Goal: Find specific page/section: Find specific page/section

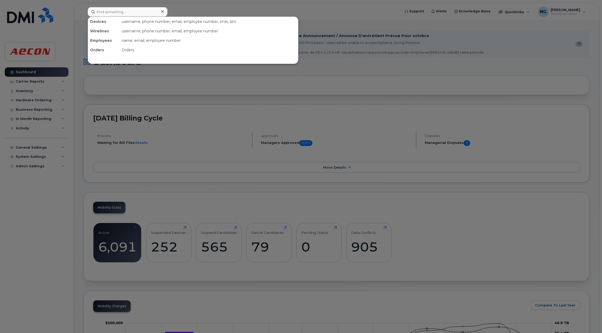
click at [457, 148] on div at bounding box center [301, 166] width 602 height 333
click at [142, 14] on input at bounding box center [128, 11] width 80 height 9
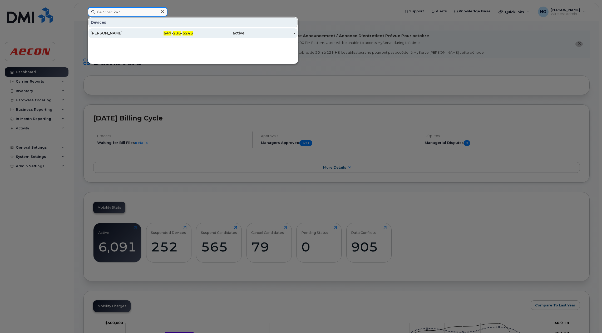
type input "6472365243"
click at [166, 34] on span "647" at bounding box center [167, 33] width 8 height 5
